Goal: Find specific page/section: Find specific page/section

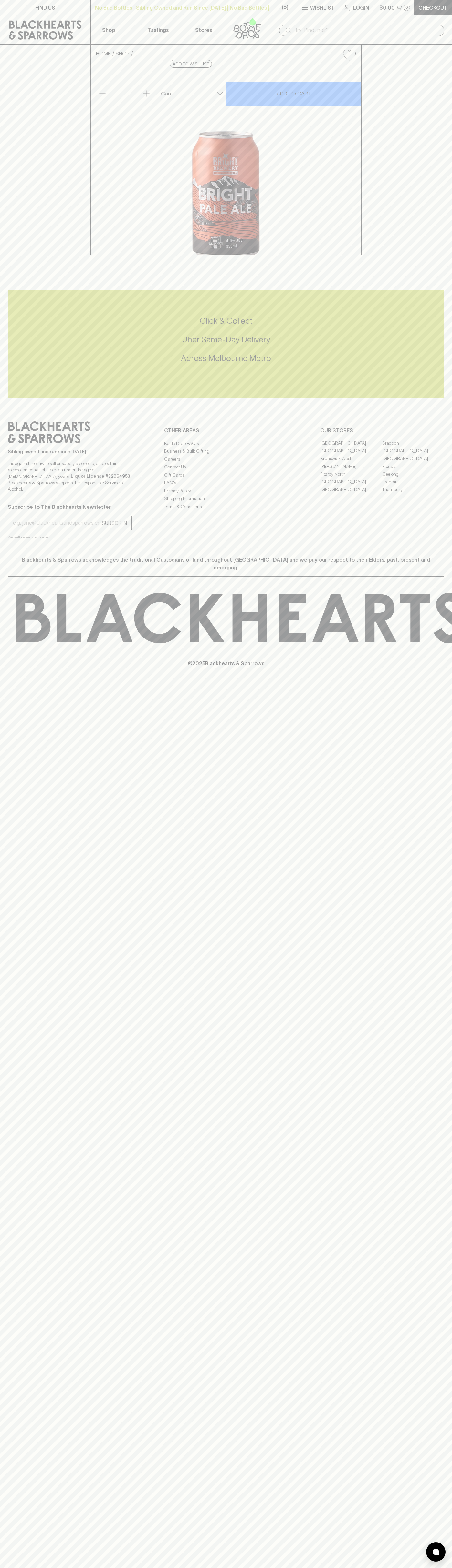
click at [198, 18] on link "Stores" at bounding box center [203, 29] width 45 height 29
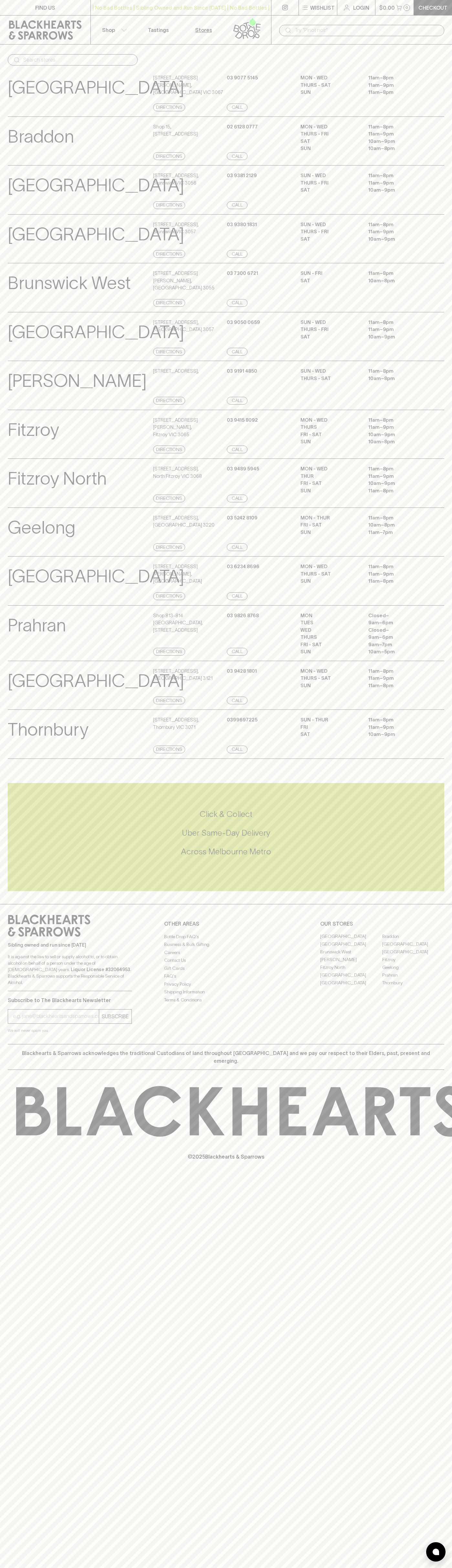
click at [448, 199] on div "Brunswick View Store Details 379 Sydney Road , Brunswick VIC 3056 Directions 03…" at bounding box center [226, 189] width 452 height 49
click at [339, 1567] on html "FIND US | No Bad Bottles | Sibling Owned and Run Since 2006 | No Bad Bottles | …" at bounding box center [226, 784] width 452 height 1568
click at [19, 1419] on div "FIND US | No Bad Bottles | Sibling Owned and Run Since 2006 | No Bad Bottles | …" at bounding box center [226, 784] width 452 height 1568
